Goal: Check status: Check status

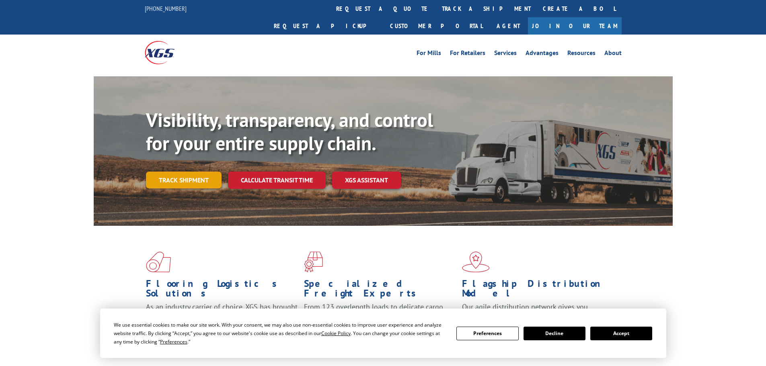
click at [178, 172] on link "Track shipment" at bounding box center [184, 180] width 76 height 17
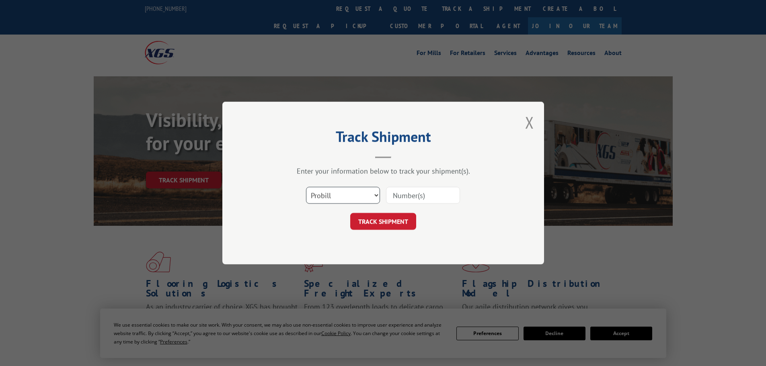
click at [338, 196] on select "Select category... Probill BOL PO" at bounding box center [343, 195] width 74 height 17
select select "po"
click at [306, 187] on select "Select category... Probill BOL PO" at bounding box center [343, 195] width 74 height 17
click at [392, 198] on input at bounding box center [423, 195] width 74 height 17
paste input "63516495"
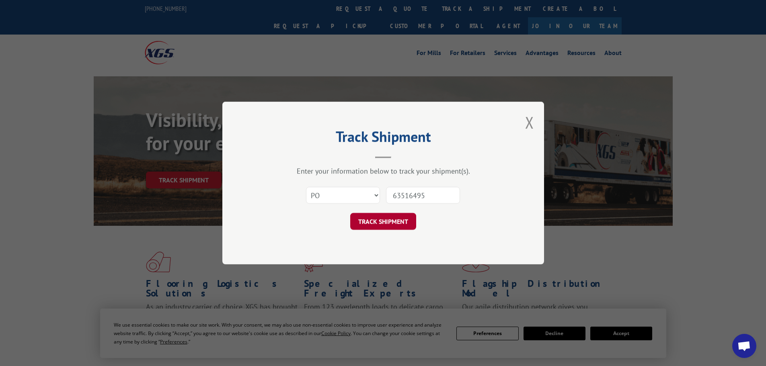
type input "63516495"
click at [386, 224] on button "TRACK SHIPMENT" at bounding box center [383, 221] width 66 height 17
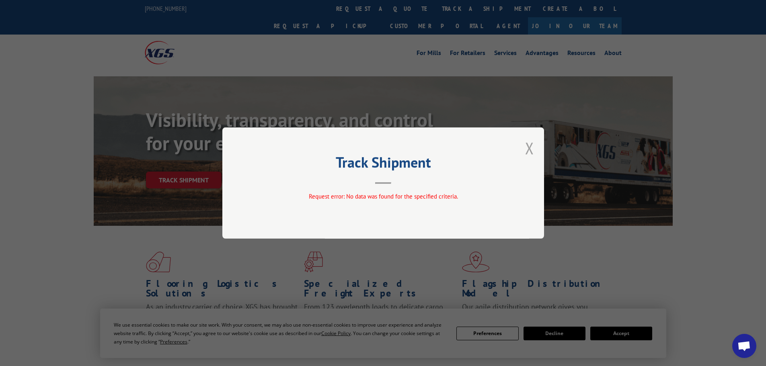
click at [531, 148] on button "Close modal" at bounding box center [529, 147] width 9 height 21
